Goal: Transaction & Acquisition: Purchase product/service

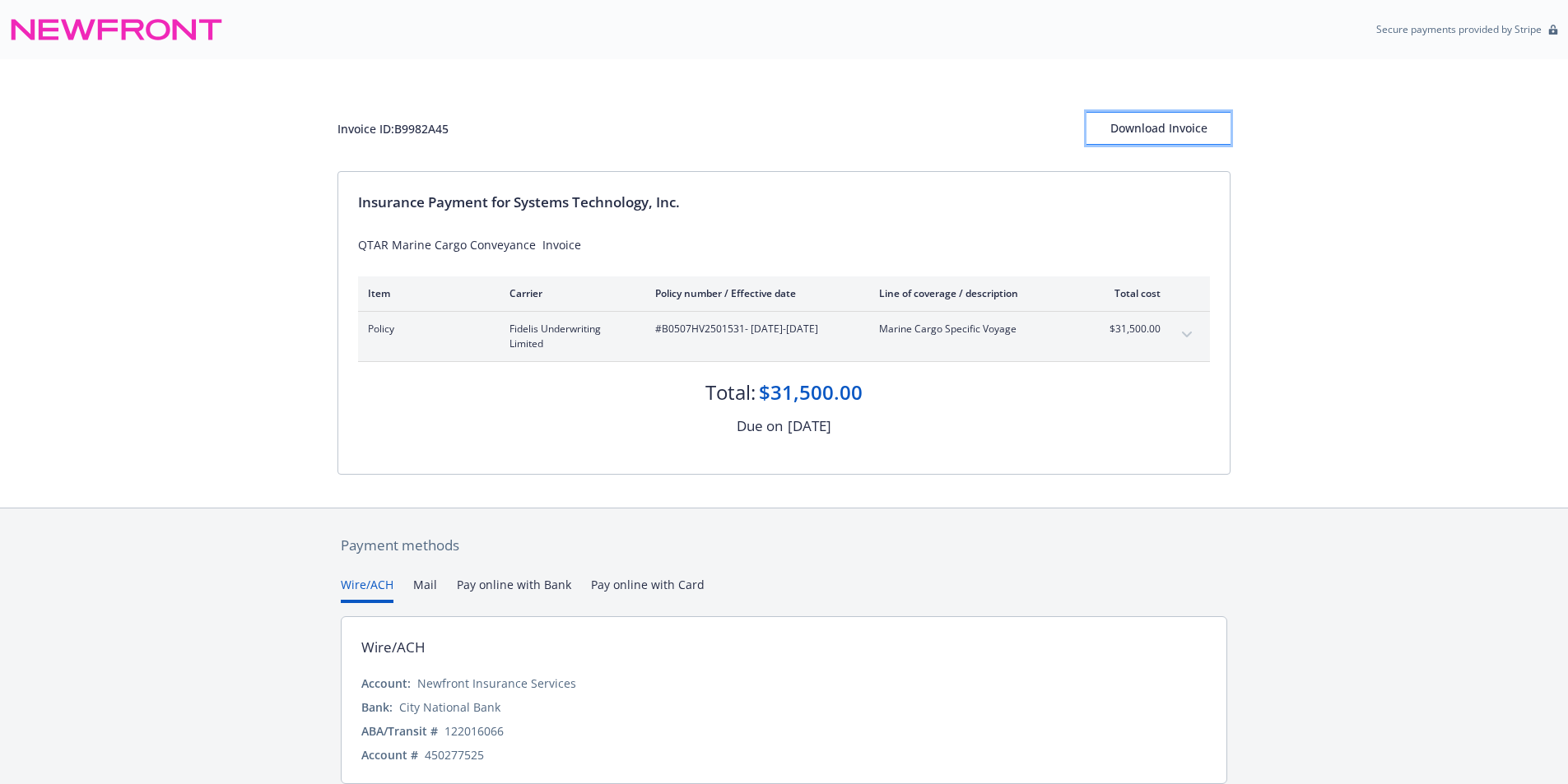
click at [1149, 123] on div "Download Invoice" at bounding box center [1158, 128] width 144 height 31
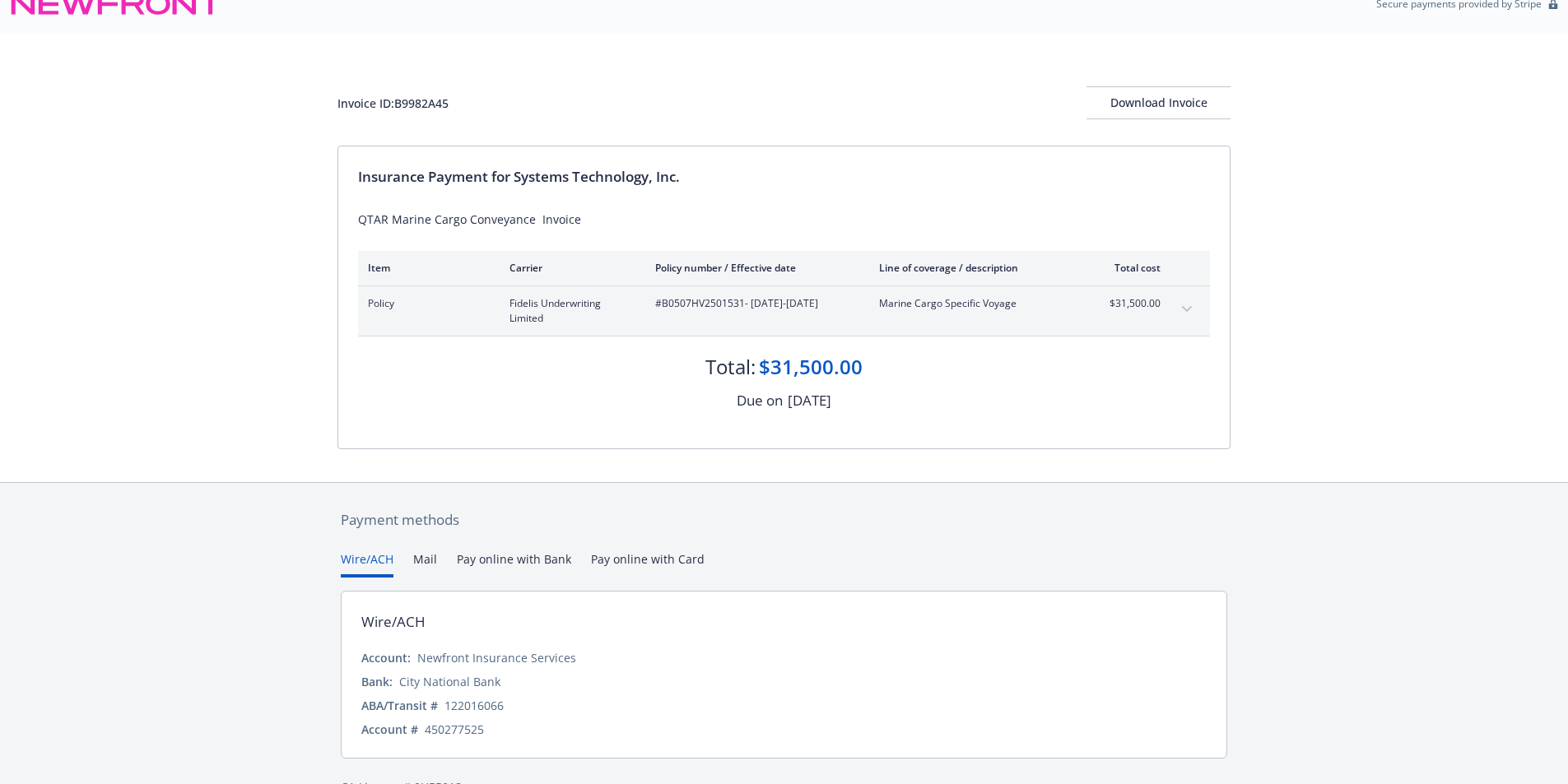
scroll to position [63, 0]
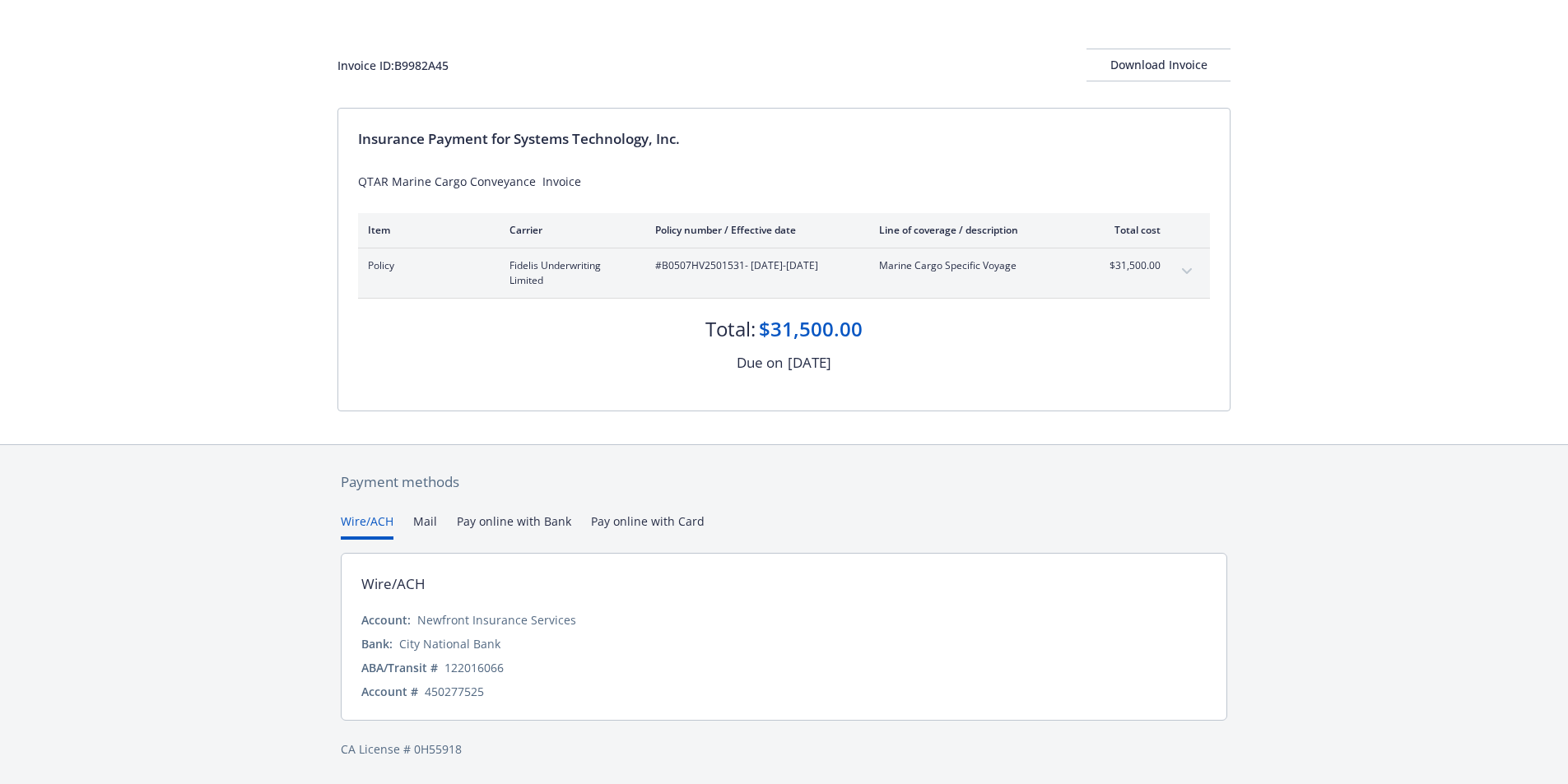
click at [423, 521] on button "Mail" at bounding box center [425, 525] width 24 height 27
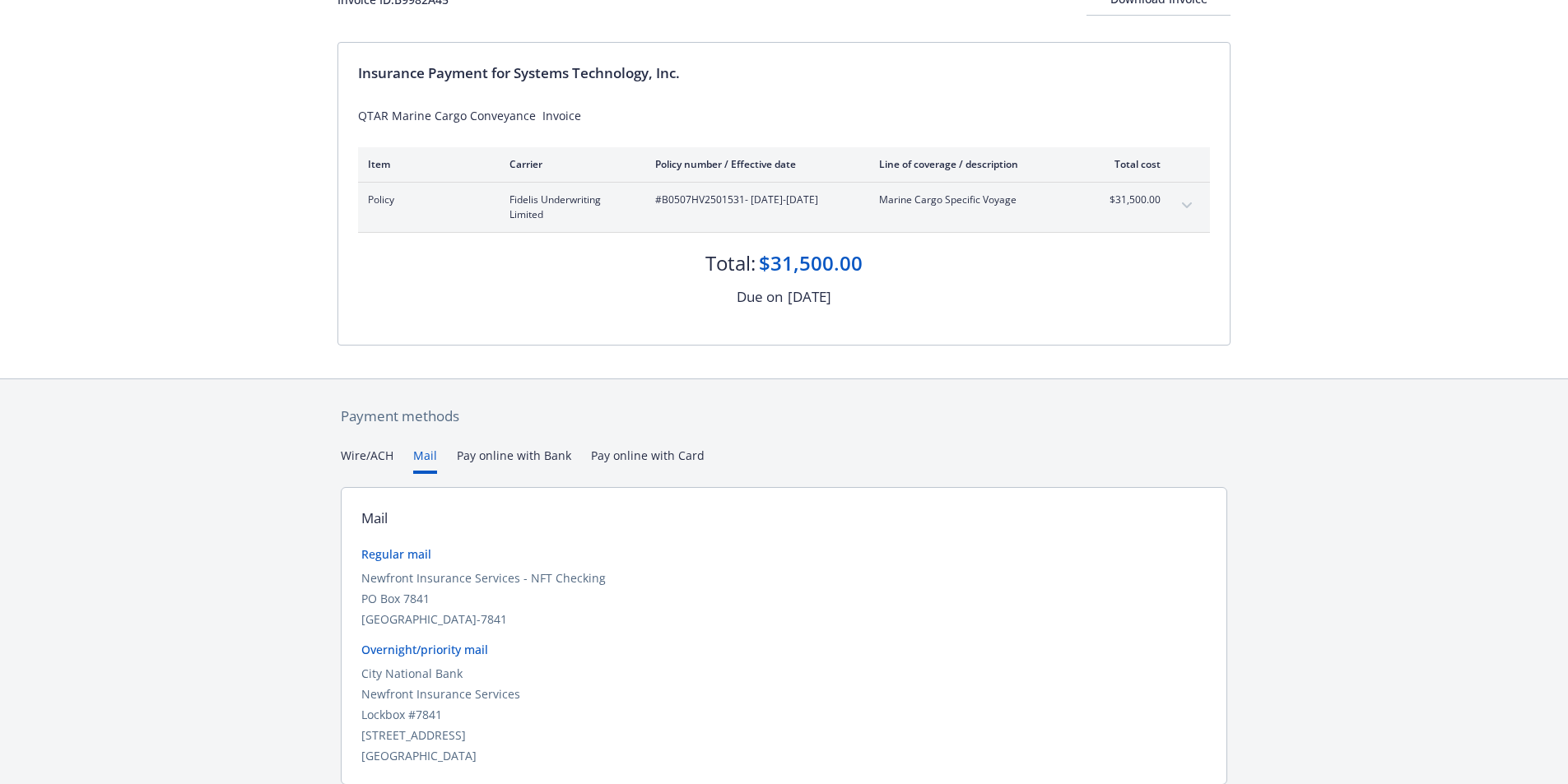
scroll to position [28, 0]
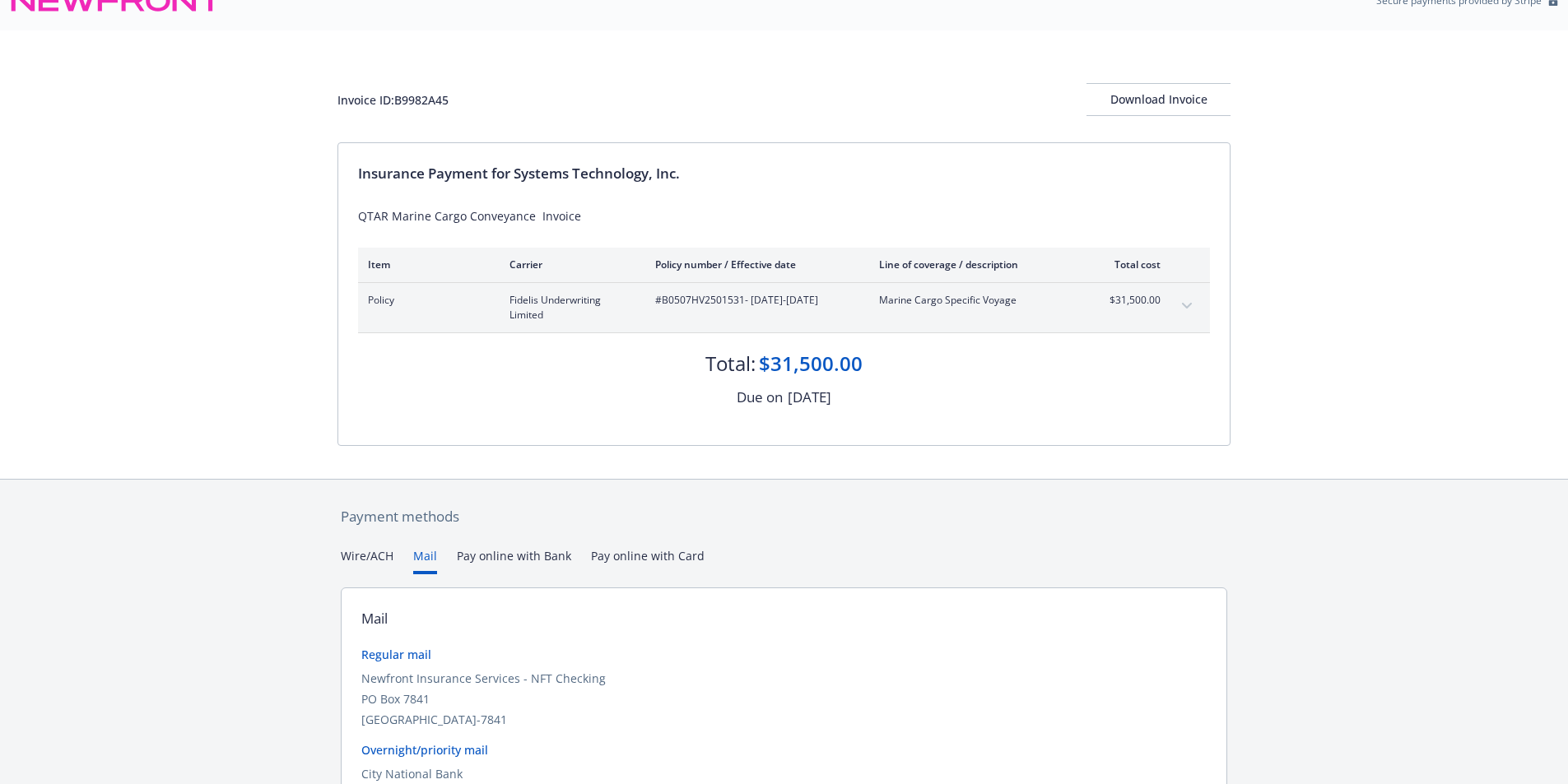
drag, startPoint x: 720, startPoint y: 97, endPoint x: 684, endPoint y: 532, distance: 436.5
click at [725, 550] on div "Wire/ACH Mail Pay online with Bank Pay online with Card" at bounding box center [784, 560] width 886 height 27
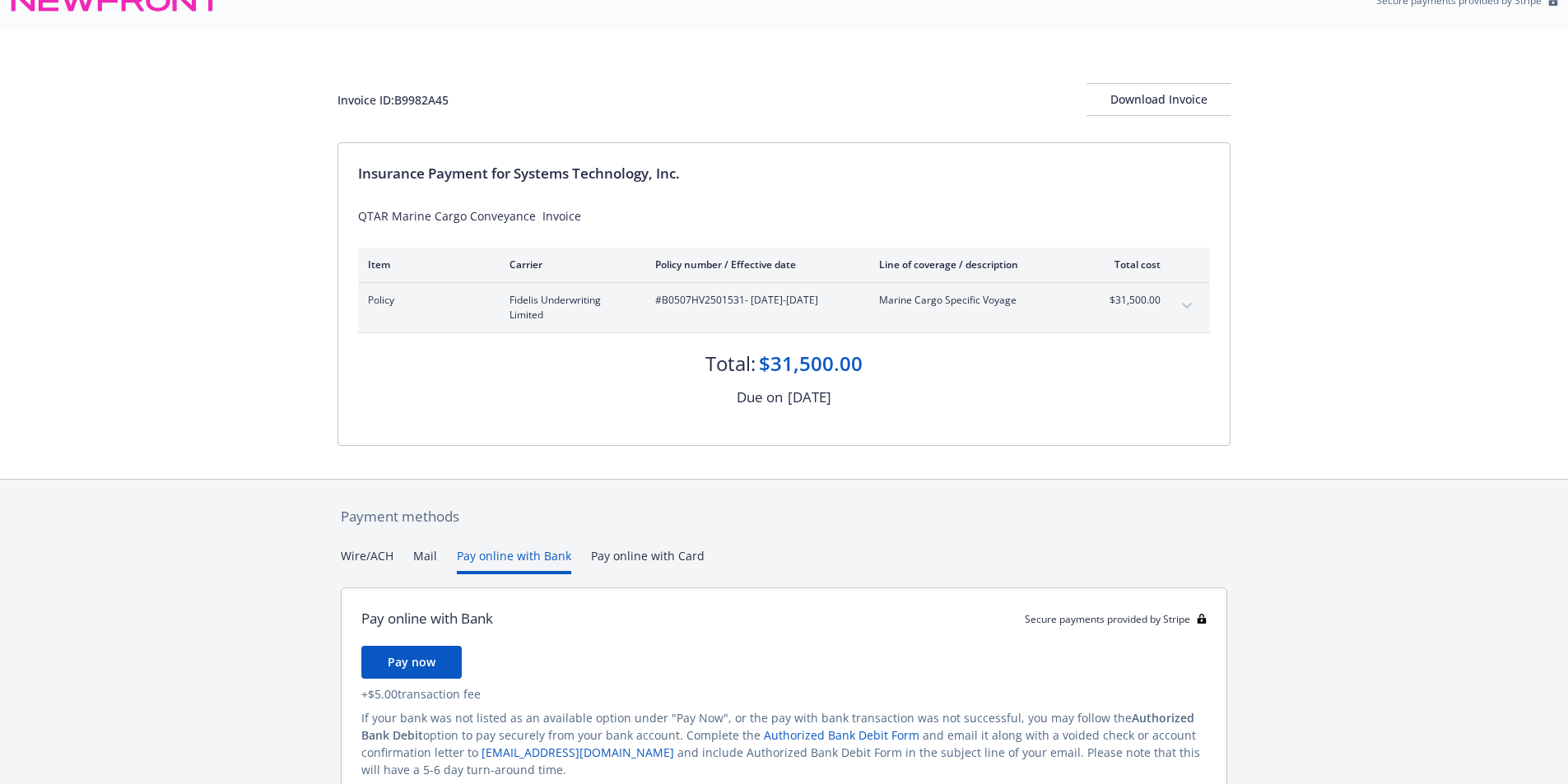
click at [503, 556] on button "Pay online with Bank" at bounding box center [513, 560] width 114 height 27
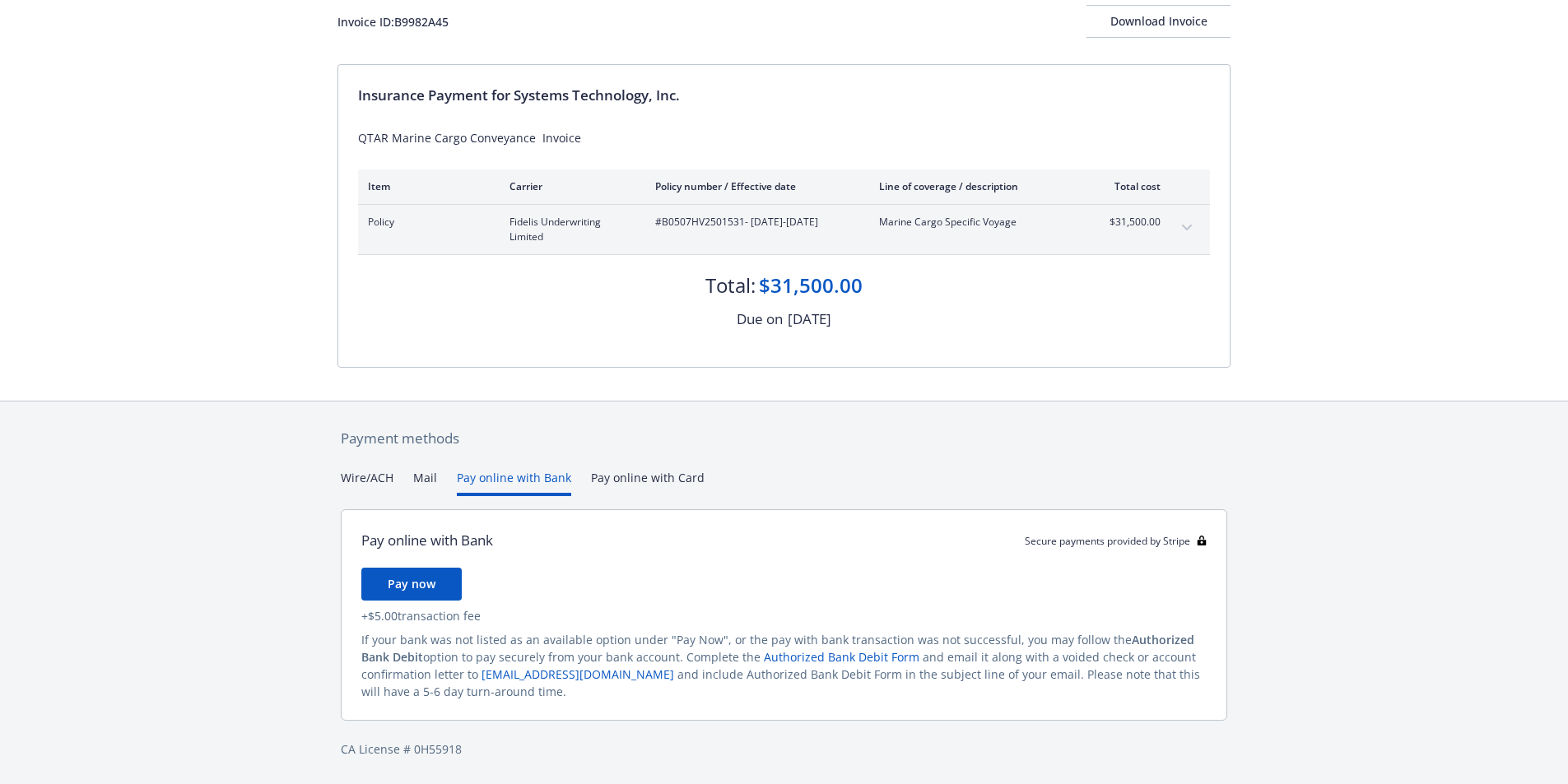
click at [420, 477] on button "Mail" at bounding box center [425, 482] width 24 height 27
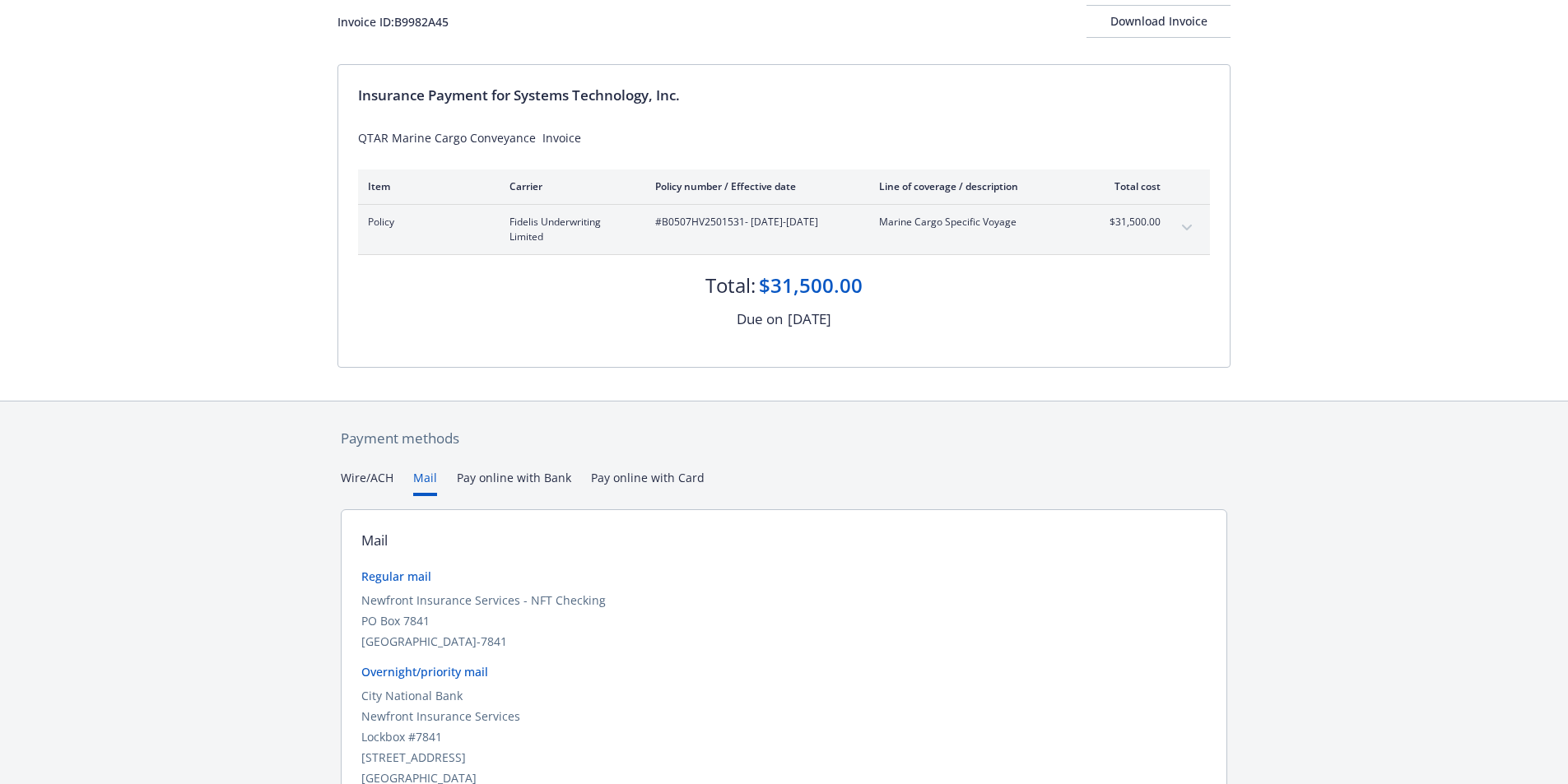
scroll to position [0, 0]
